Goal: Transaction & Acquisition: Purchase product/service

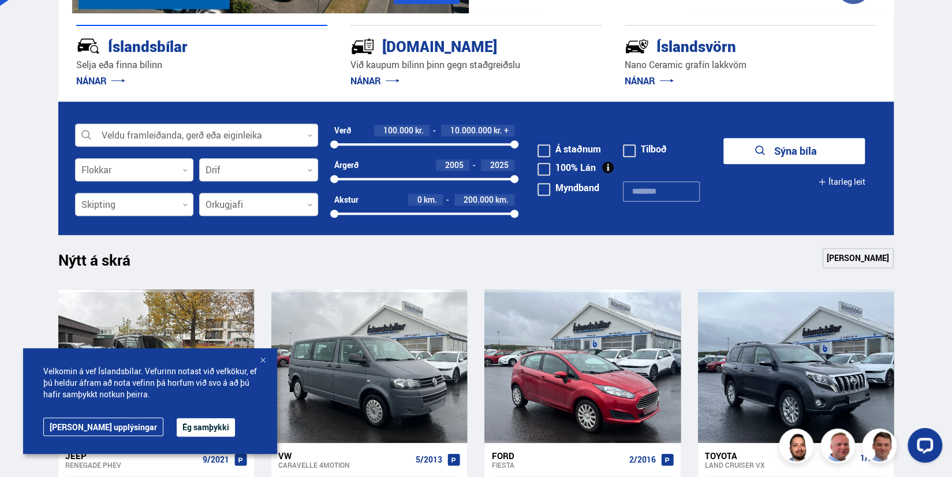
click at [267, 138] on div at bounding box center [196, 135] width 243 height 23
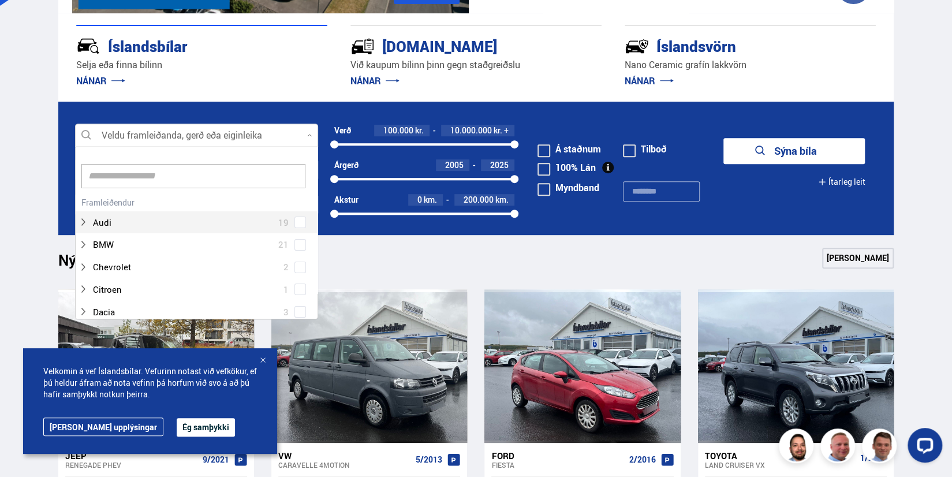
scroll to position [172, 239]
click at [222, 173] on input at bounding box center [193, 176] width 224 height 24
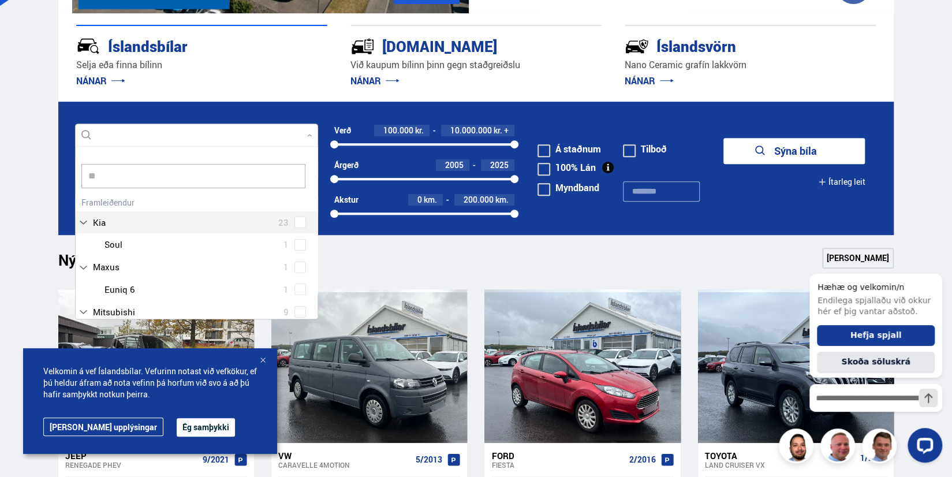
type input "***"
click at [220, 221] on div "Suzuki 6 Suzuki Grand Vitara 1 Suzuki Jimny 1 Suzuki Swift 2 Suzuki SX4 1 Suzuk…" at bounding box center [197, 270] width 242 height 152
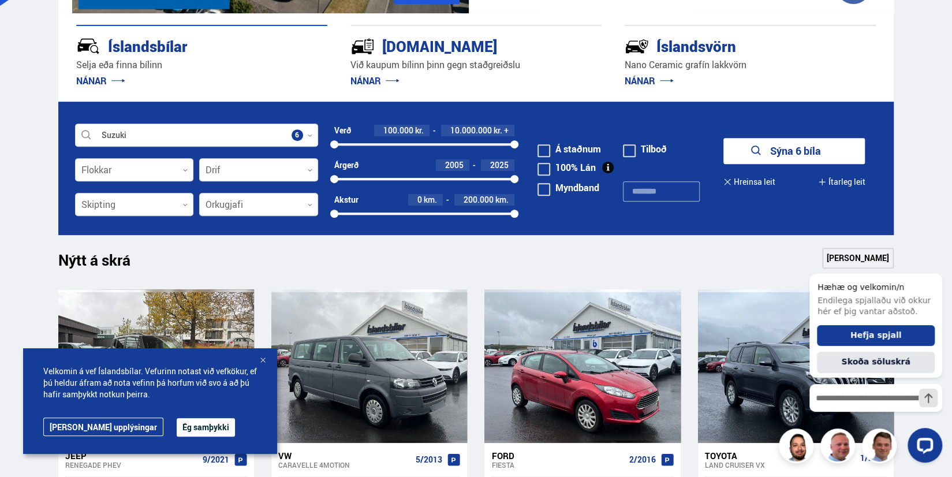
click at [651, 260] on div "Nýtt á skrá Sjá meira" at bounding box center [476, 262] width 836 height 28
click at [777, 148] on button "Sýna 6 bíla" at bounding box center [793, 151] width 141 height 26
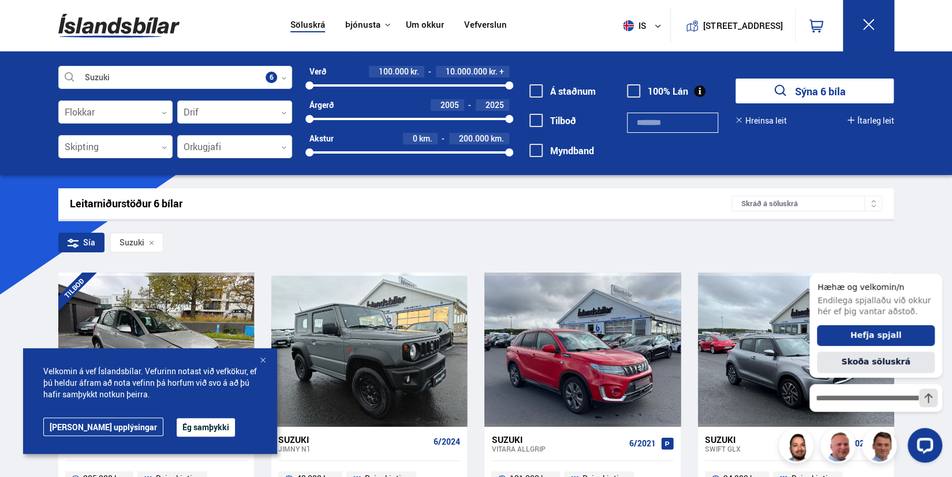
click at [179, 421] on button "Ég samþykki" at bounding box center [206, 427] width 58 height 18
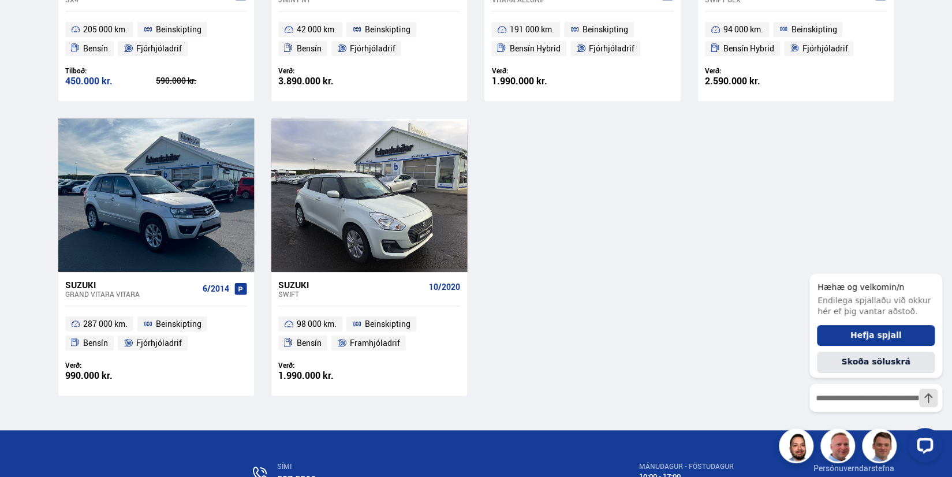
scroll to position [462, 0]
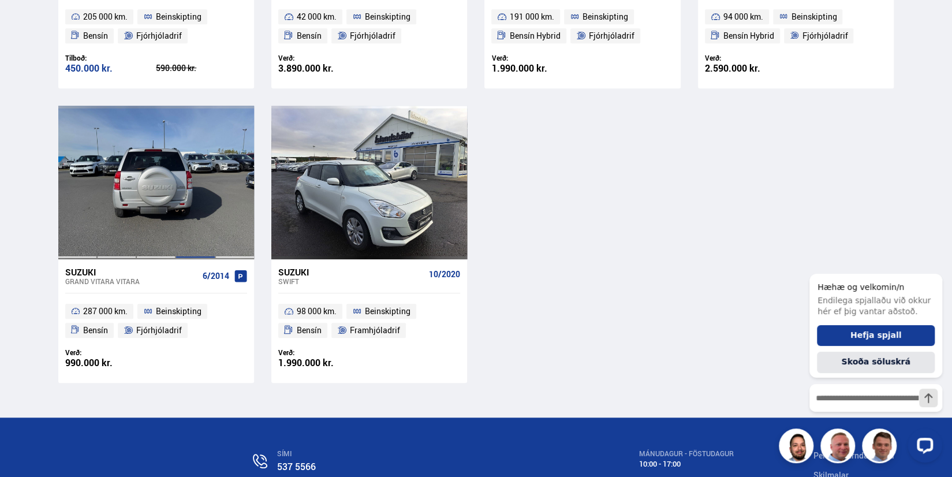
click at [176, 215] on div at bounding box center [194, 183] width 39 height 154
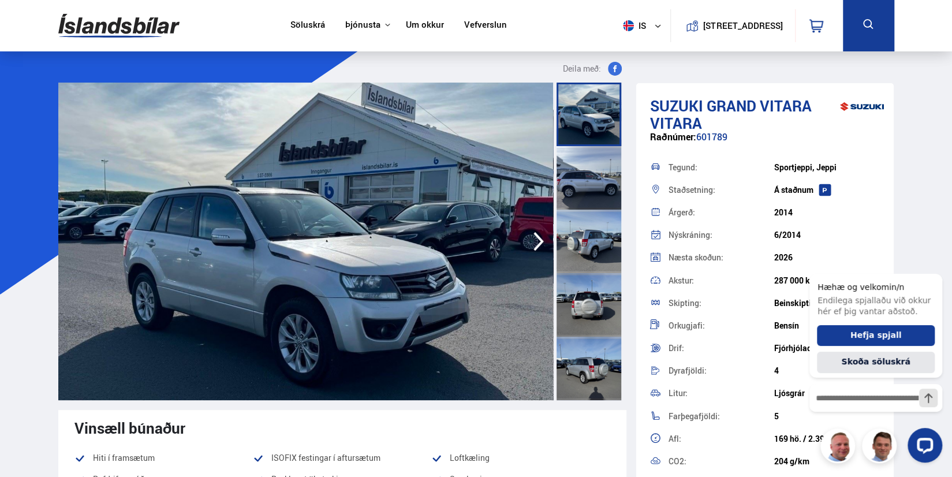
click at [891, 19] on button at bounding box center [868, 25] width 51 height 51
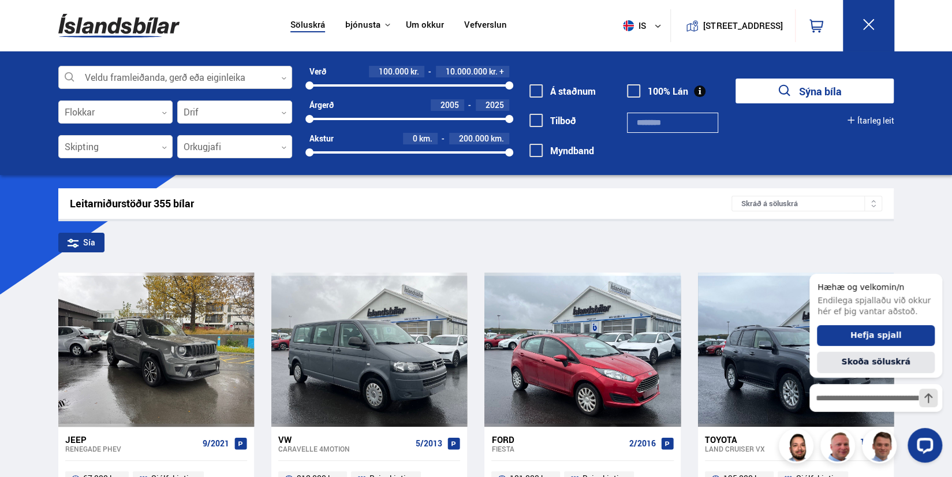
click at [275, 69] on div at bounding box center [175, 77] width 234 height 23
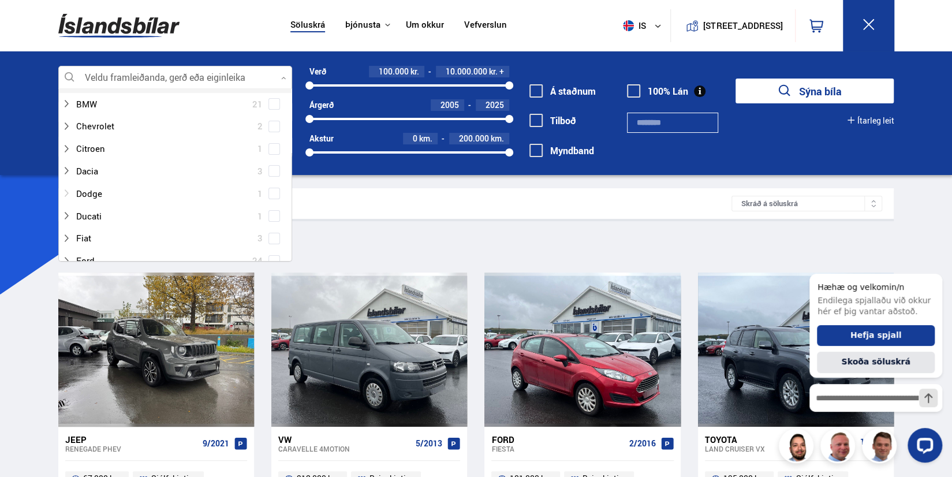
scroll to position [115, 0]
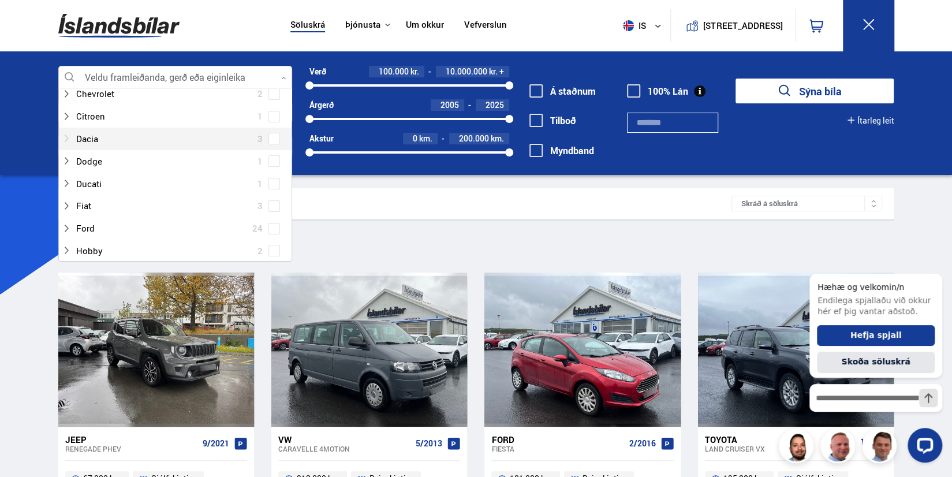
click at [208, 137] on div at bounding box center [164, 138] width 204 height 17
click at [277, 139] on span at bounding box center [274, 139] width 12 height 12
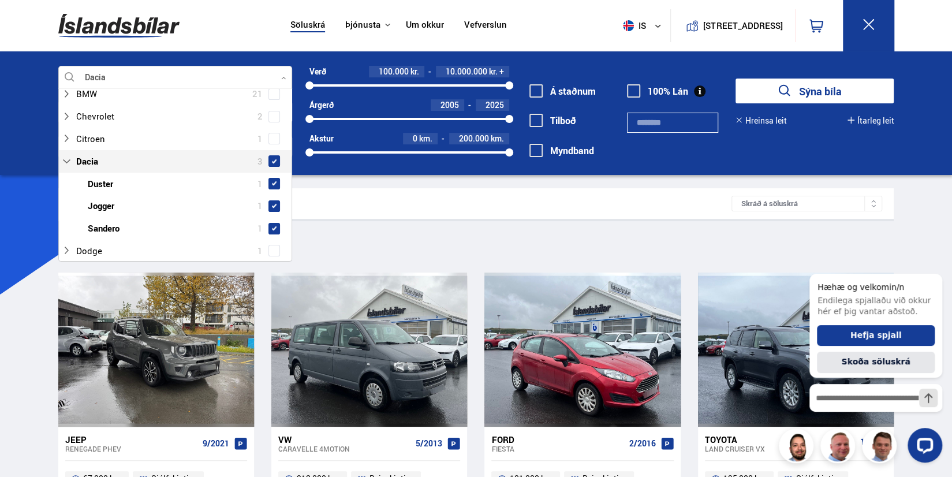
scroll to position [137, 0]
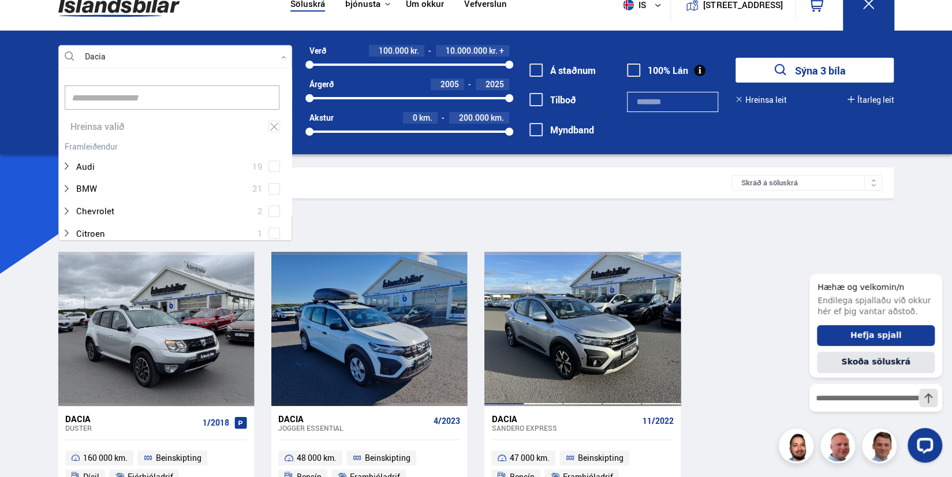
scroll to position [115, 0]
